Goal: Transaction & Acquisition: Purchase product/service

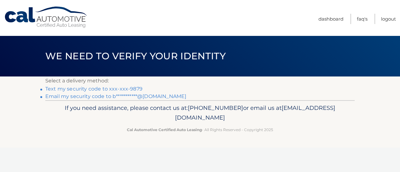
click at [93, 89] on link "Text my security code to xxx-xxx-9879" at bounding box center [93, 89] width 97 height 6
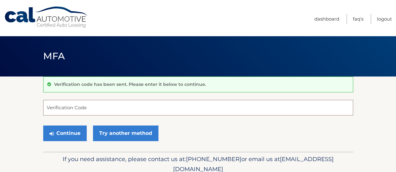
click at [82, 107] on input "Verification Code" at bounding box center [198, 108] width 310 height 16
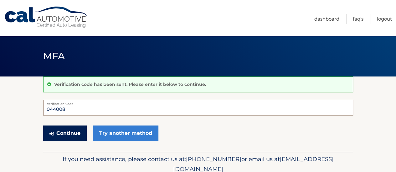
type input "044008"
click at [53, 132] on icon "submit" at bounding box center [51, 133] width 4 height 5
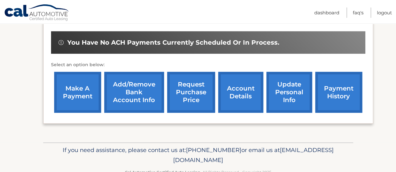
scroll to position [189, 0]
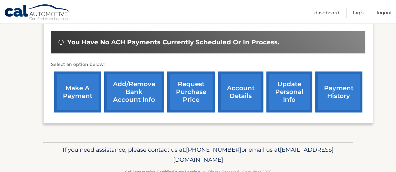
click at [81, 93] on link "make a payment" at bounding box center [77, 92] width 47 height 41
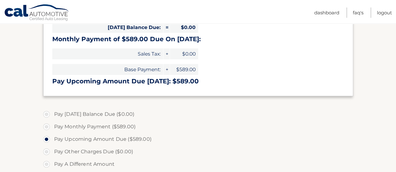
scroll to position [110, 0]
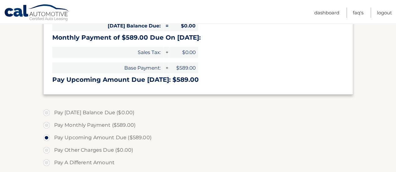
click at [47, 124] on label "Pay Monthly Payment ($589.00)" at bounding box center [198, 125] width 310 height 13
click at [47, 124] on input "Pay Monthly Payment ($589.00)" at bounding box center [49, 124] width 6 height 10
radio input "true"
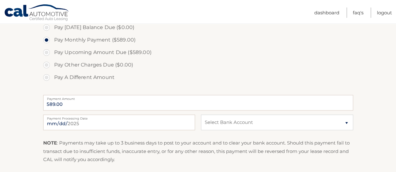
scroll to position [195, 0]
click at [235, 95] on label "Payment Amount" at bounding box center [198, 97] width 310 height 5
click at [235, 95] on input "589.00" at bounding box center [198, 103] width 310 height 16
click at [237, 122] on select "Select Bank Account Checking JPMORGAN CHASE BANK, NA *****3376 Checking JPMORGA…" at bounding box center [277, 122] width 152 height 16
select select "NDY3ODA4ZDYtZTg5ZC00Yzg1LTlkNWMtNzhmNTFhYWQ1MTM2"
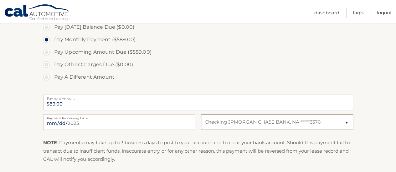
click at [201, 114] on select "Select Bank Account Checking JPMORGAN CHASE BANK, NA *****3376 Checking JPMORGA…" at bounding box center [277, 122] width 152 height 16
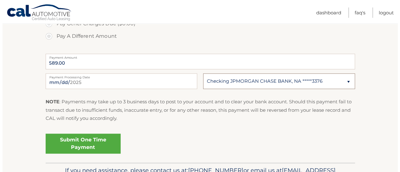
scroll to position [237, 0]
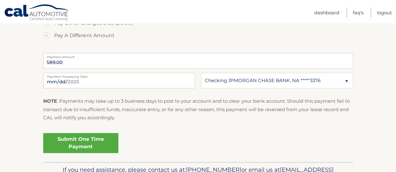
click at [64, 135] on link "Submit One Time Payment" at bounding box center [80, 143] width 75 height 20
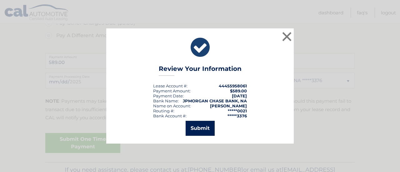
click at [208, 129] on button "Submit" at bounding box center [200, 128] width 29 height 15
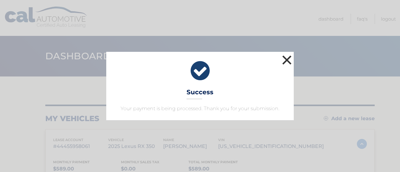
click at [290, 60] on button "×" at bounding box center [287, 60] width 13 height 13
